Goal: Information Seeking & Learning: Learn about a topic

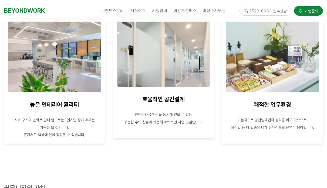
scroll to position [297, 0]
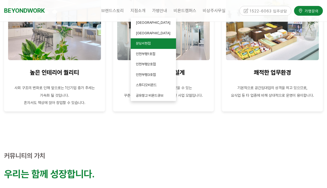
click at [143, 43] on span "분당서현점" at bounding box center [143, 43] width 15 height 4
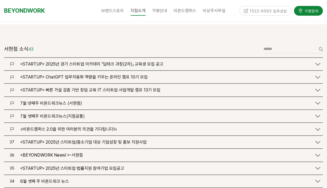
scroll to position [621, 0]
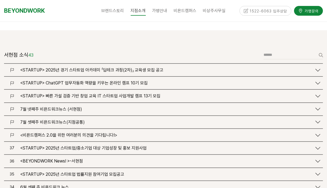
drag, startPoint x: 70, startPoint y: 99, endPoint x: 89, endPoint y: 131, distance: 37.1
click at [70, 107] on span "7월 넷째주 비욘드워크뉴스 (서현점)" at bounding box center [51, 109] width 62 height 5
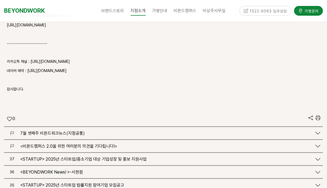
scroll to position [1135, 0]
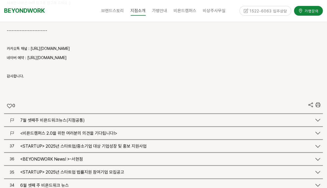
click at [73, 118] on span "7월 셋째주 비욘드워크뉴스(지점공통)" at bounding box center [52, 120] width 65 height 5
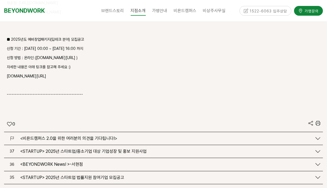
scroll to position [1567, 0]
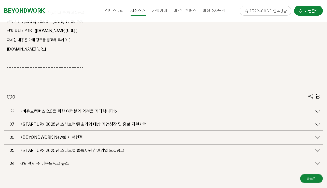
click at [126, 122] on span "<STARTUP> 2025년 스타트업/중소기업 대상 기업성장 및 홍보 지원사업" at bounding box center [83, 124] width 126 height 5
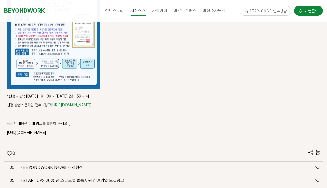
scroll to position [1790, 0]
